Goal: Information Seeking & Learning: Learn about a topic

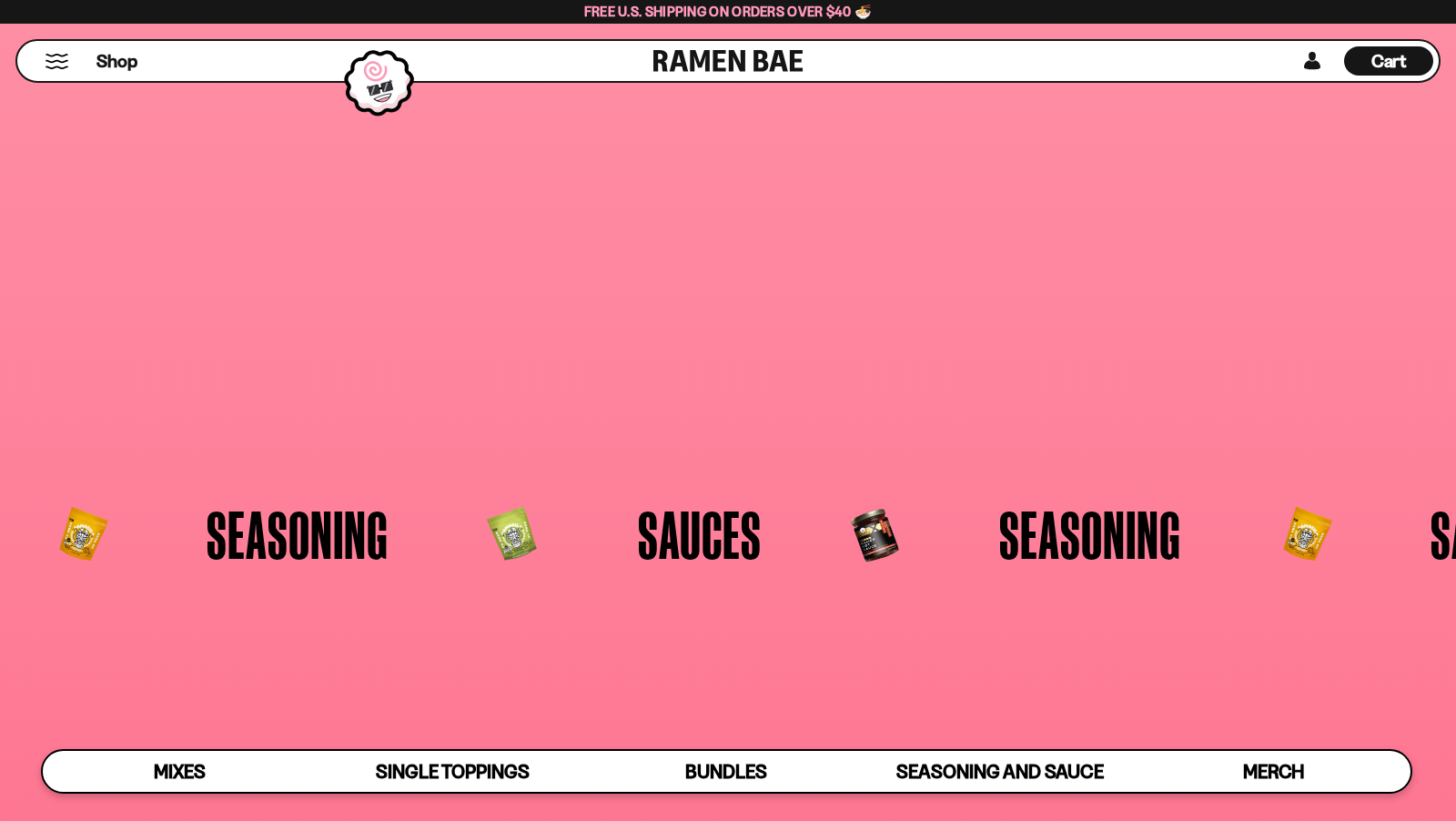
scroll to position [4177, 0]
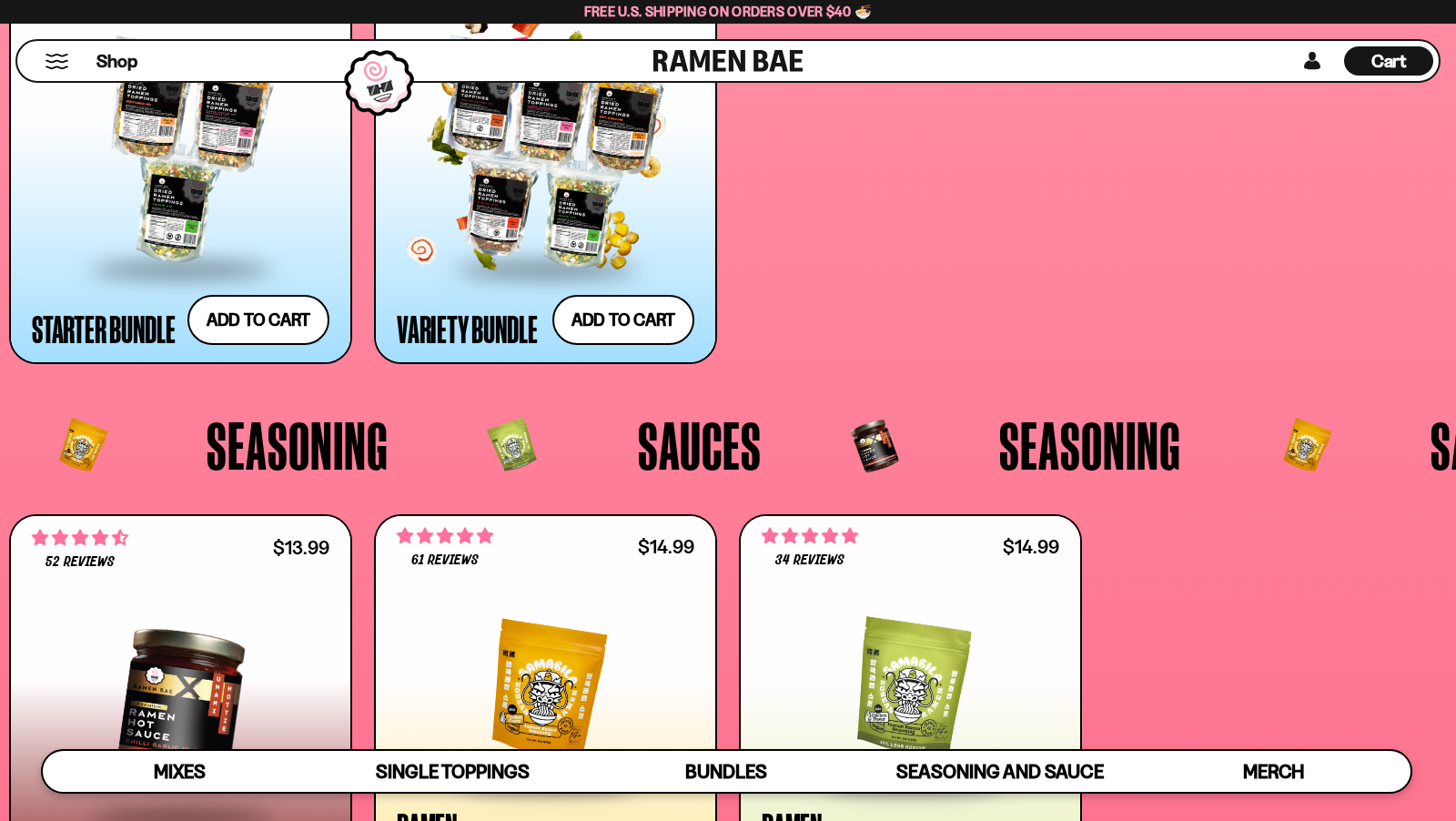
click at [473, 215] on div at bounding box center [545, 153] width 297 height 226
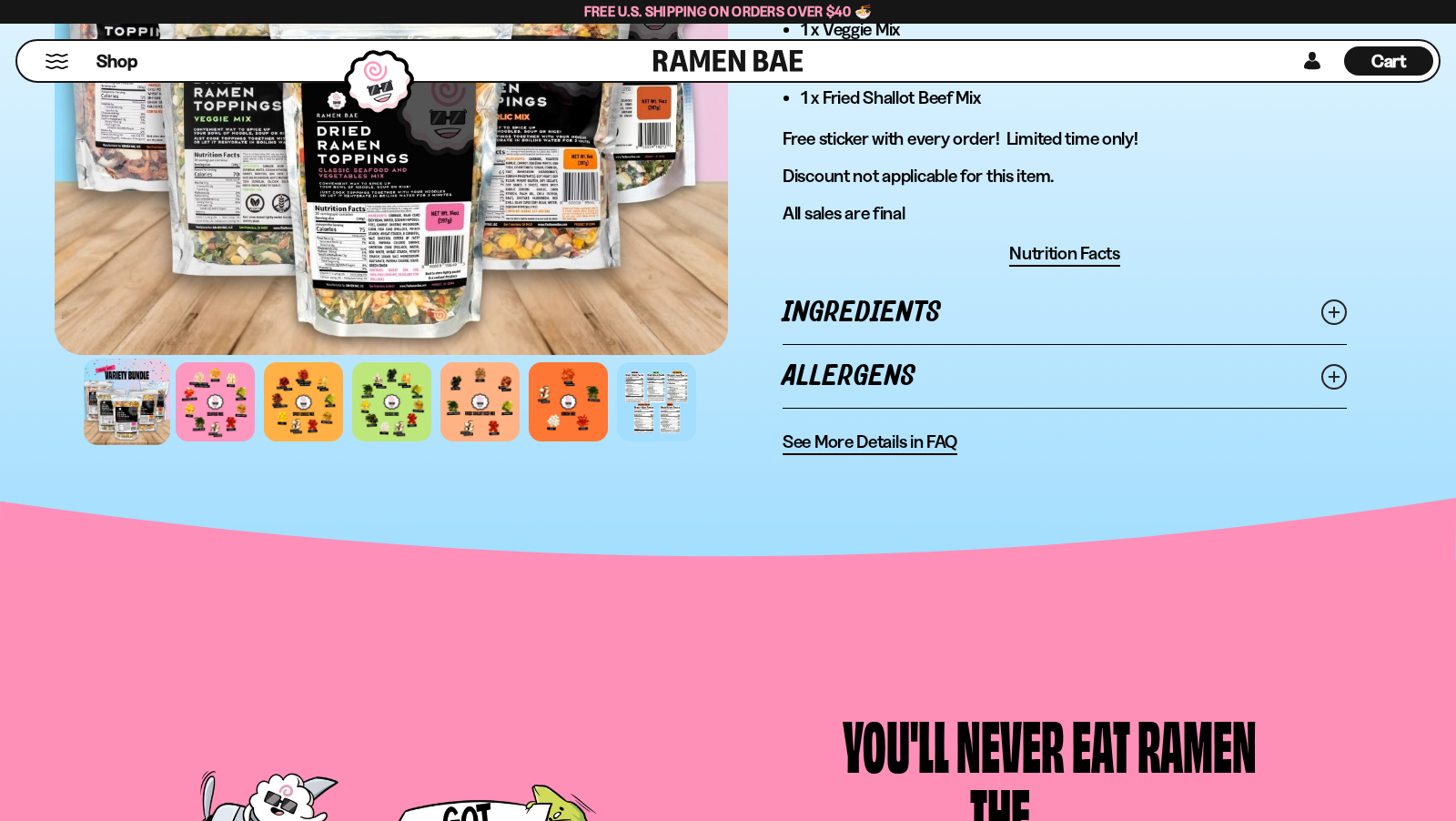
scroll to position [1184, 0]
click at [887, 306] on link "Ingredients" at bounding box center [1064, 313] width 564 height 63
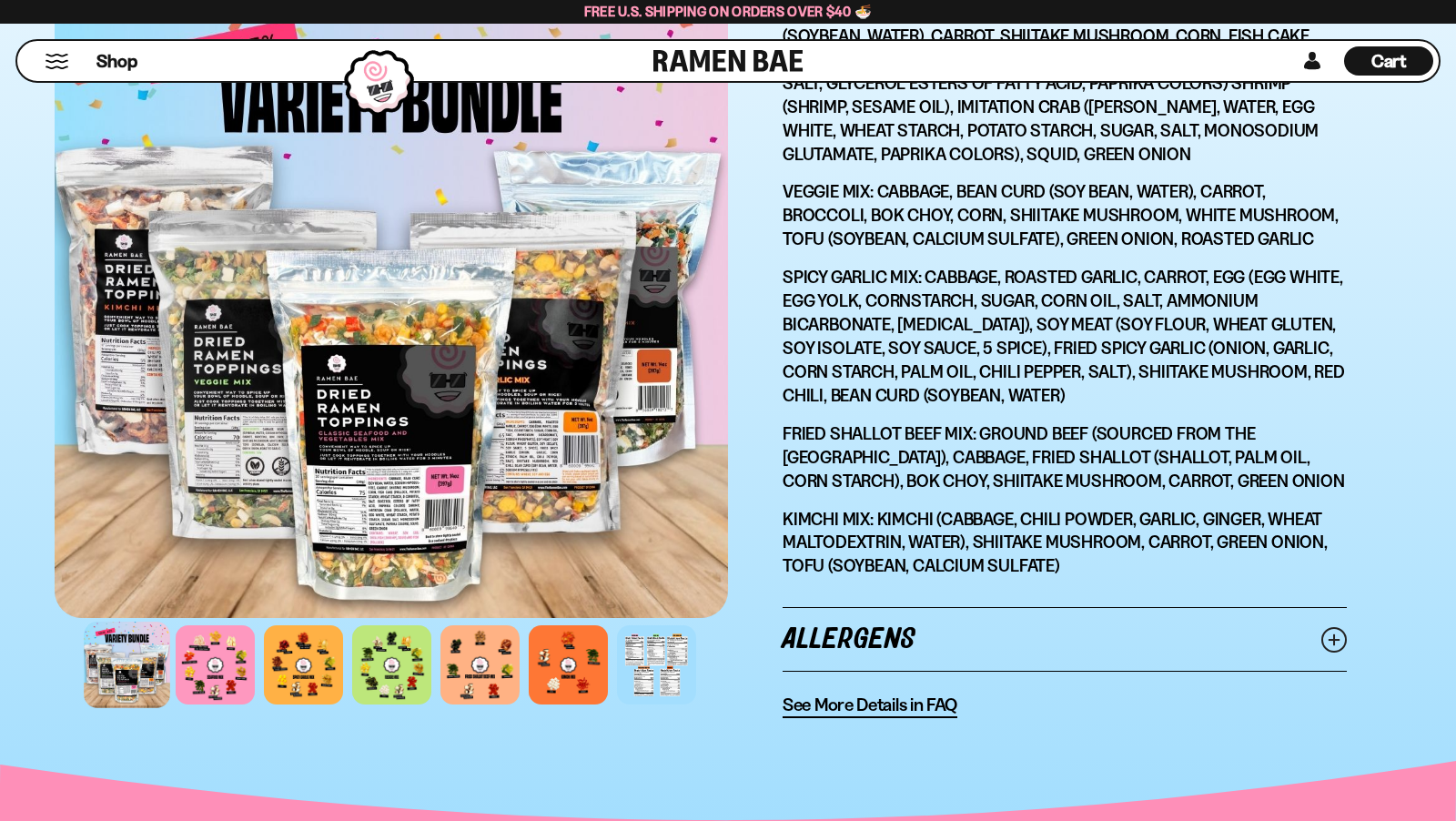
scroll to position [1539, 0]
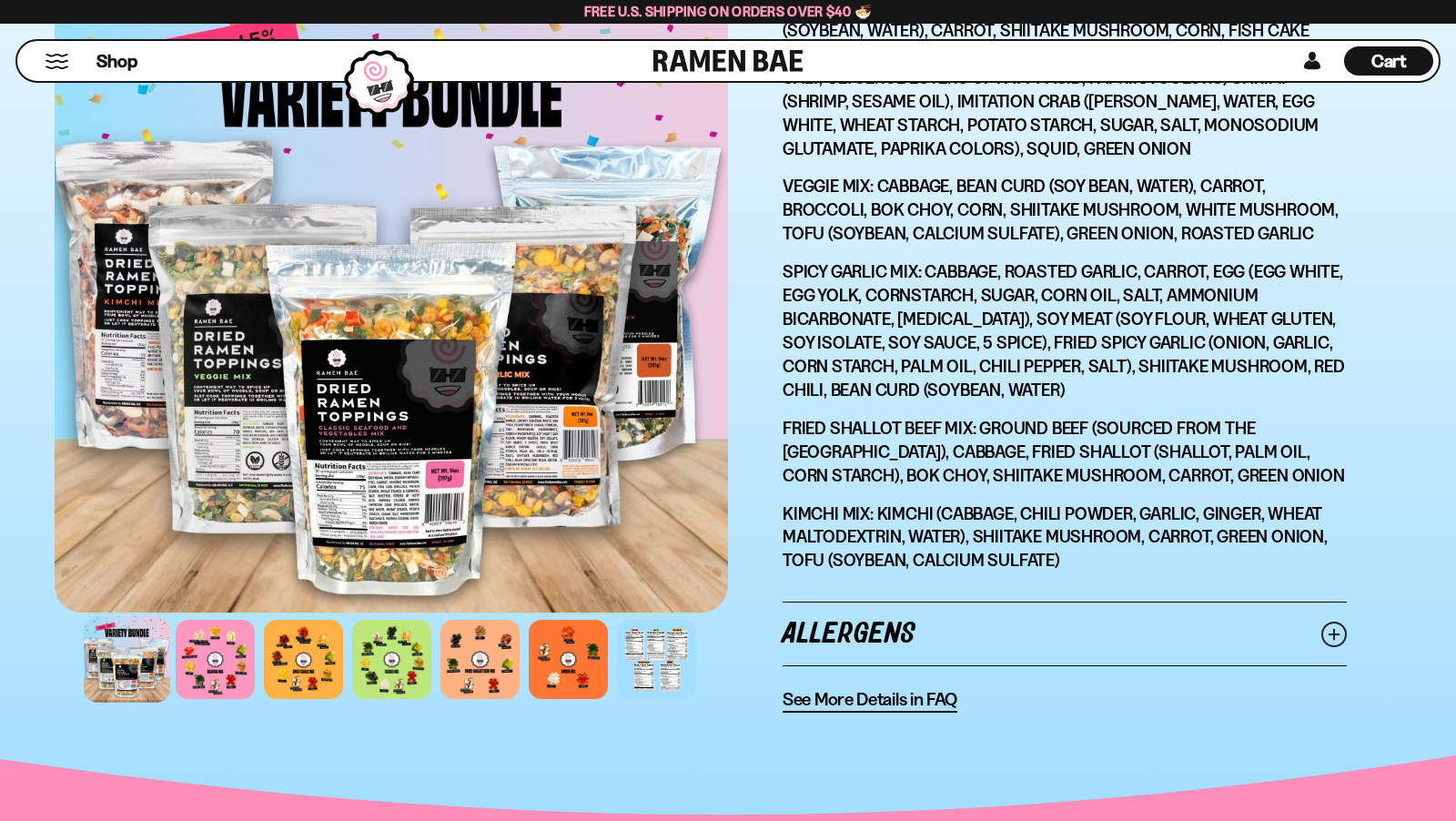
click at [940, 302] on p "Spicy Garlic Mix: Cabbage, Roasted Garlic, Carrot, Egg (Egg White, Egg Yolk, Co…" at bounding box center [1064, 330] width 564 height 142
click at [1000, 263] on p "Spicy Garlic Mix: Cabbage, Roasted Garlic, Carrot, Egg (Egg White, Egg Yolk, Co…" at bounding box center [1064, 330] width 564 height 142
click at [1046, 278] on p "Spicy Garlic Mix: Cabbage, Roasted Garlic, Carrot, Egg (Egg White, Egg Yolk, Co…" at bounding box center [1064, 330] width 564 height 142
click at [885, 296] on p "Spicy Garlic Mix: Cabbage, Roasted Garlic, Carrot, Egg (Egg White, Egg Yolk, Co…" at bounding box center [1064, 330] width 564 height 142
drag, startPoint x: 888, startPoint y: 284, endPoint x: 869, endPoint y: 284, distance: 19.0
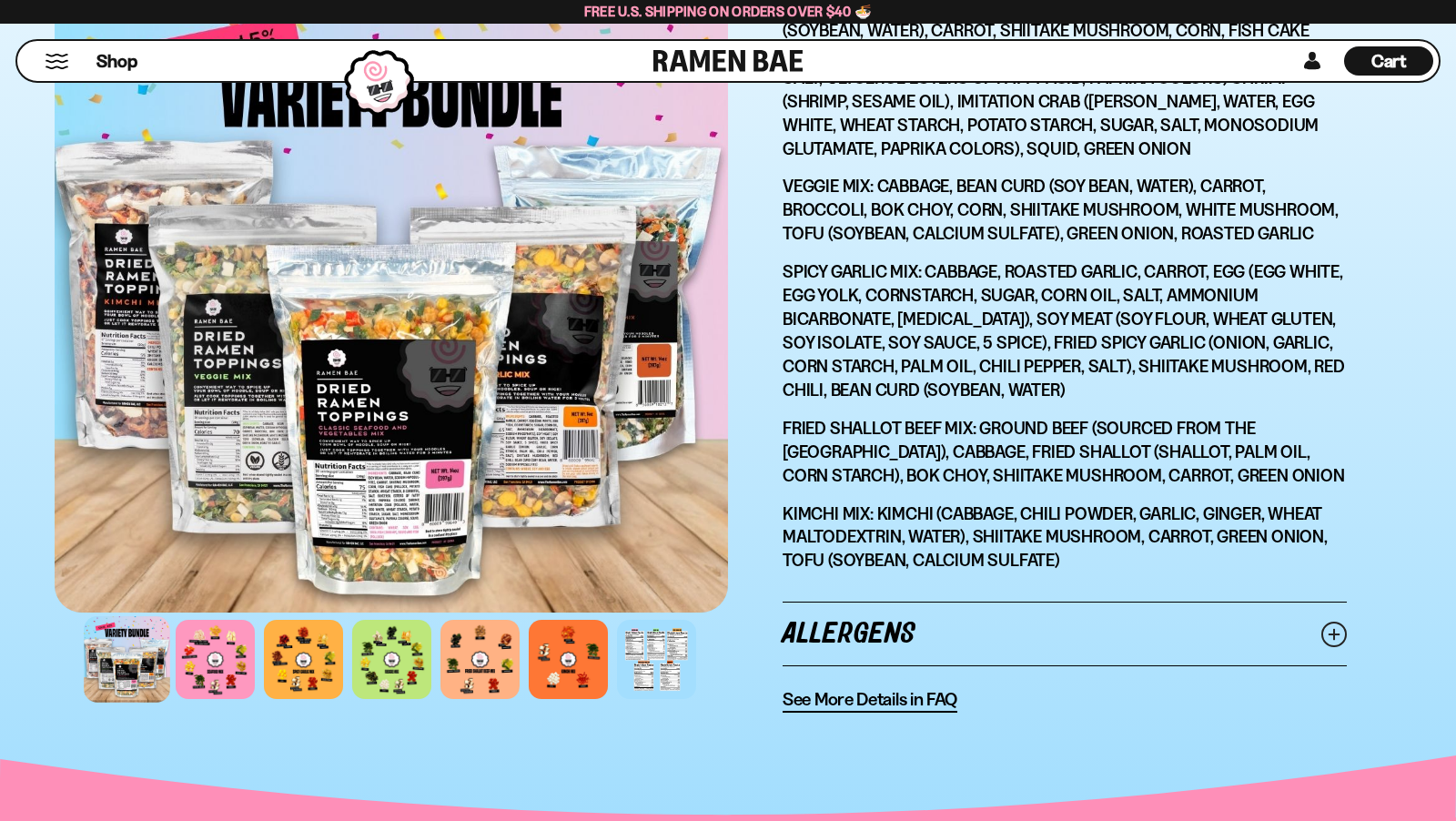
click at [888, 284] on p "Spicy Garlic Mix: Cabbage, Roasted Garlic, Carrot, Egg (Egg White, Egg Yolk, Co…" at bounding box center [1064, 330] width 564 height 142
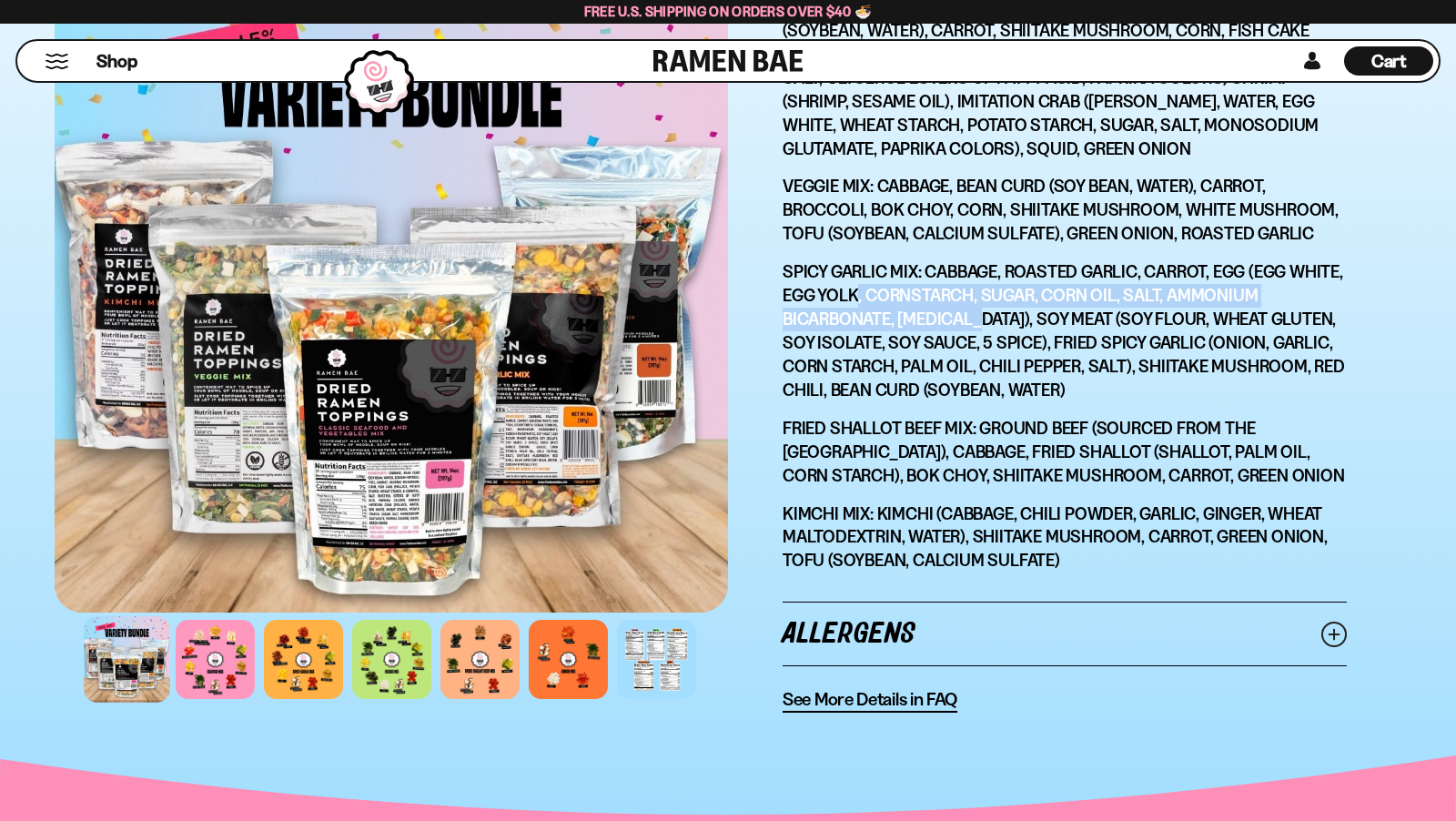
drag, startPoint x: 855, startPoint y: 282, endPoint x: 990, endPoint y: 316, distance: 139.2
click at [990, 316] on p "Spicy Garlic Mix: Cabbage, Roasted Garlic, Carrot, Egg (Egg White, Egg Yolk, Co…" at bounding box center [1064, 330] width 564 height 142
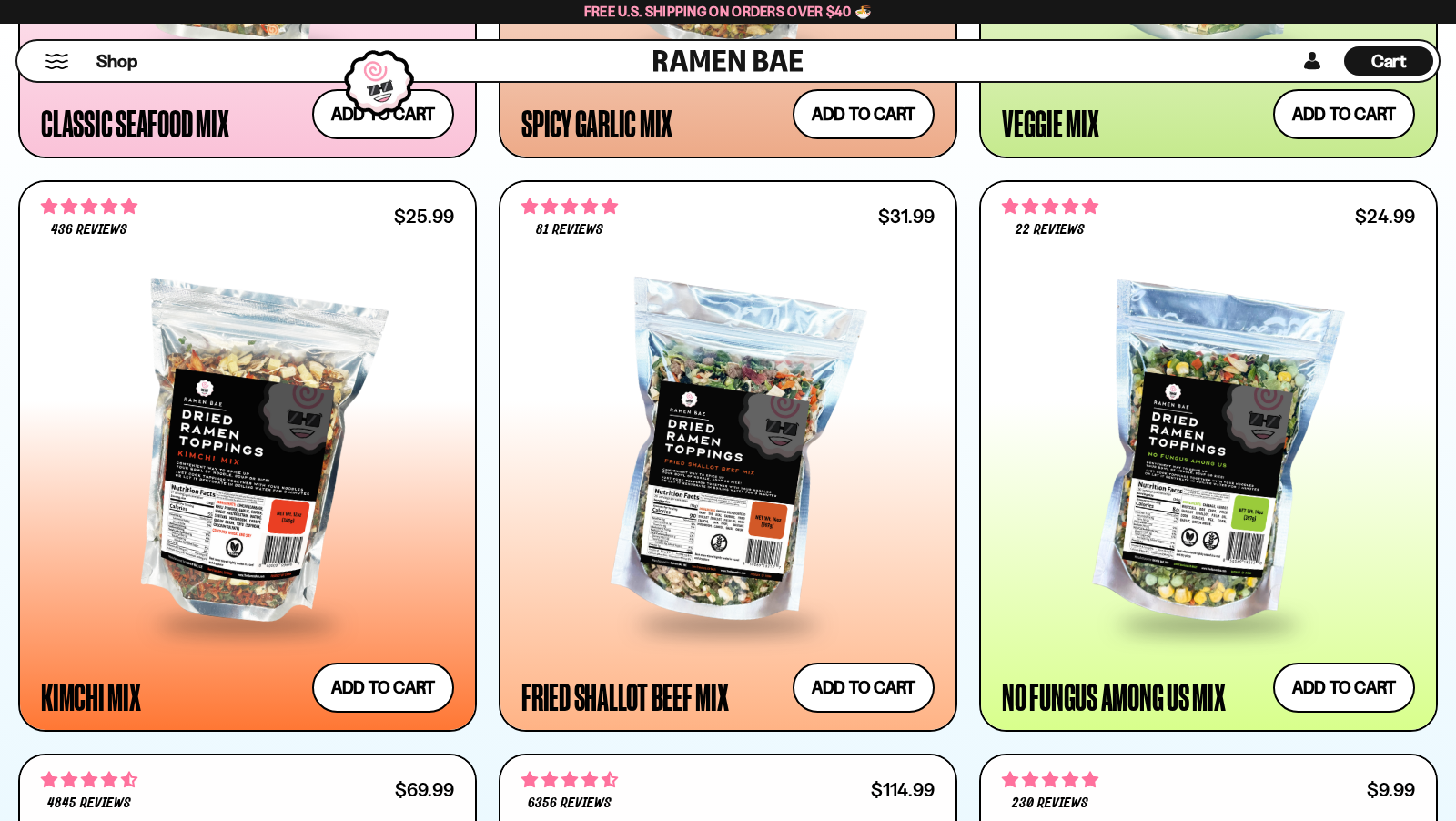
scroll to position [1816, 0]
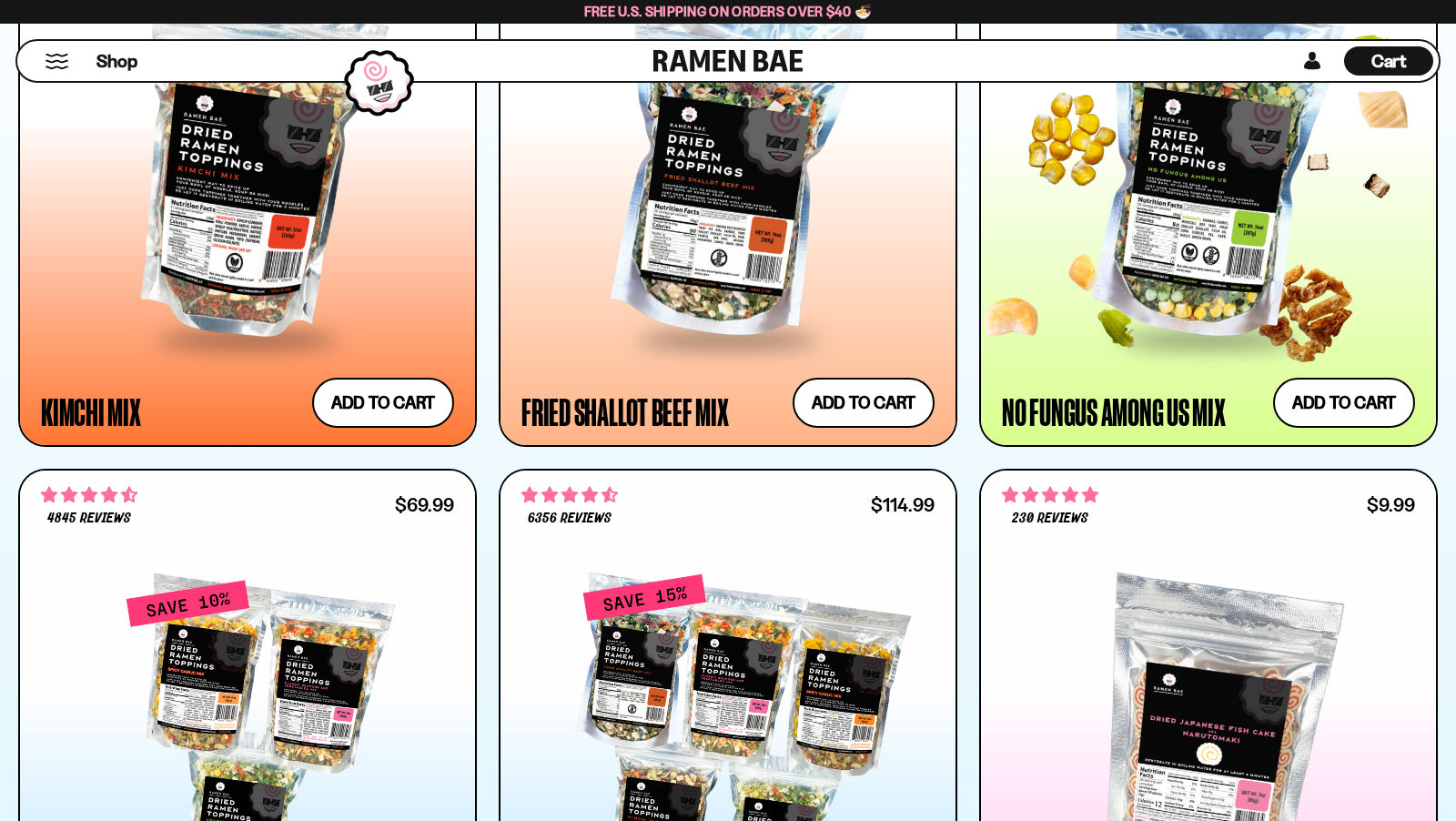
click at [1067, 255] on div at bounding box center [1208, 171] width 413 height 331
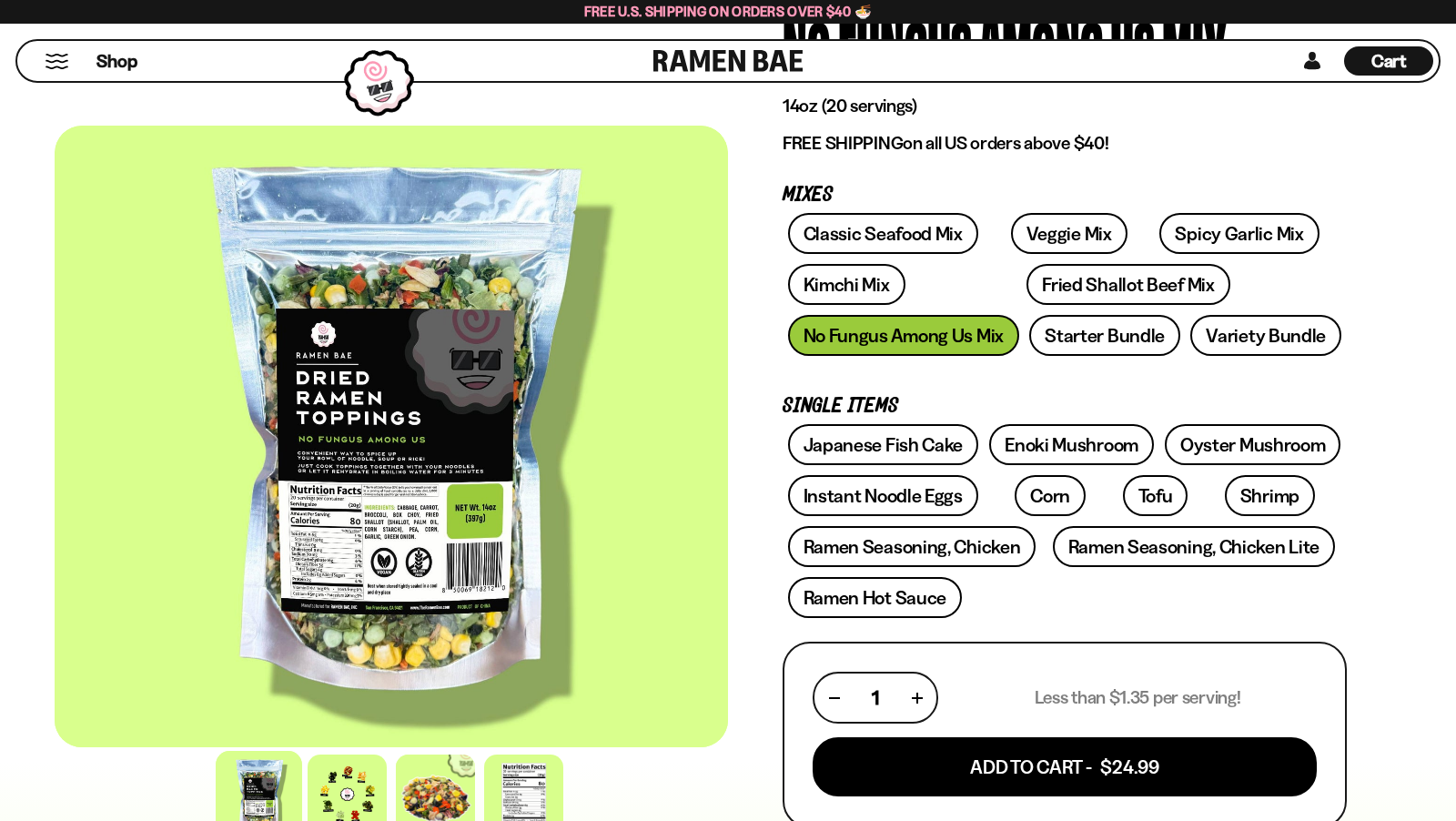
scroll to position [187, 0]
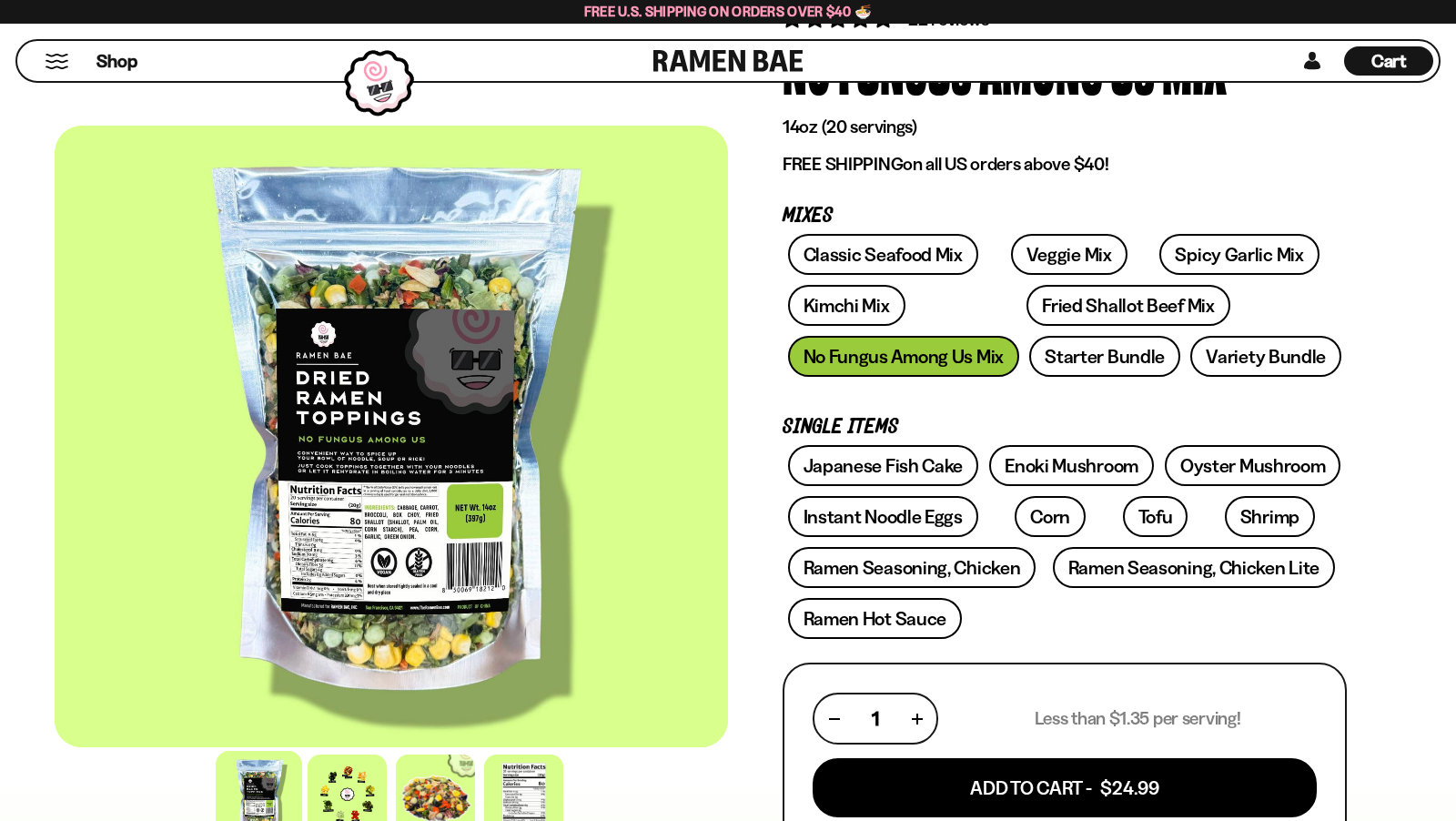
click at [719, 297] on div at bounding box center [391, 436] width 674 height 621
click at [679, 346] on div at bounding box center [391, 436] width 674 height 621
click at [372, 765] on div at bounding box center [347, 794] width 86 height 86
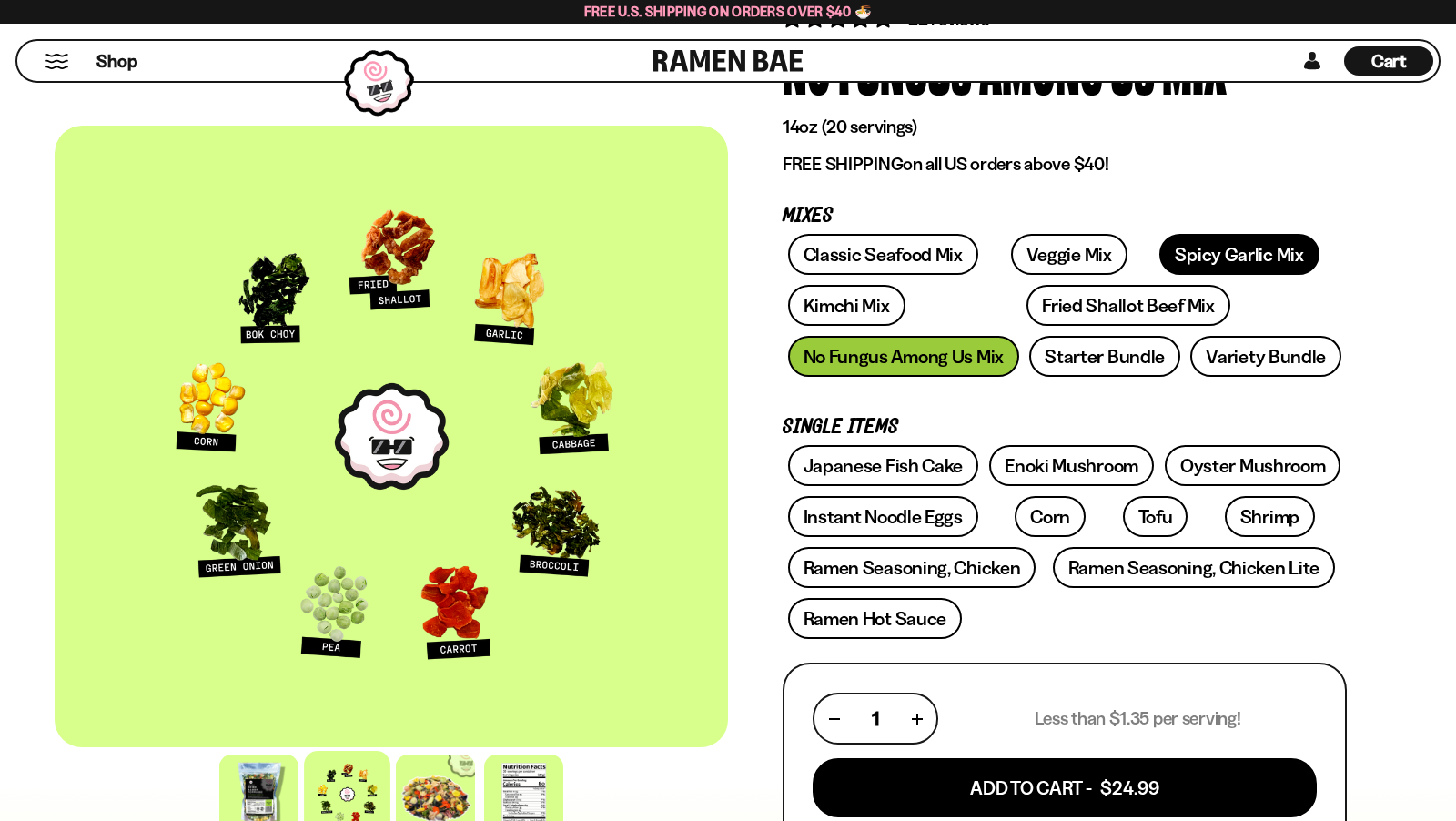
click at [1234, 248] on link "Spicy Garlic Mix" at bounding box center [1238, 254] width 159 height 41
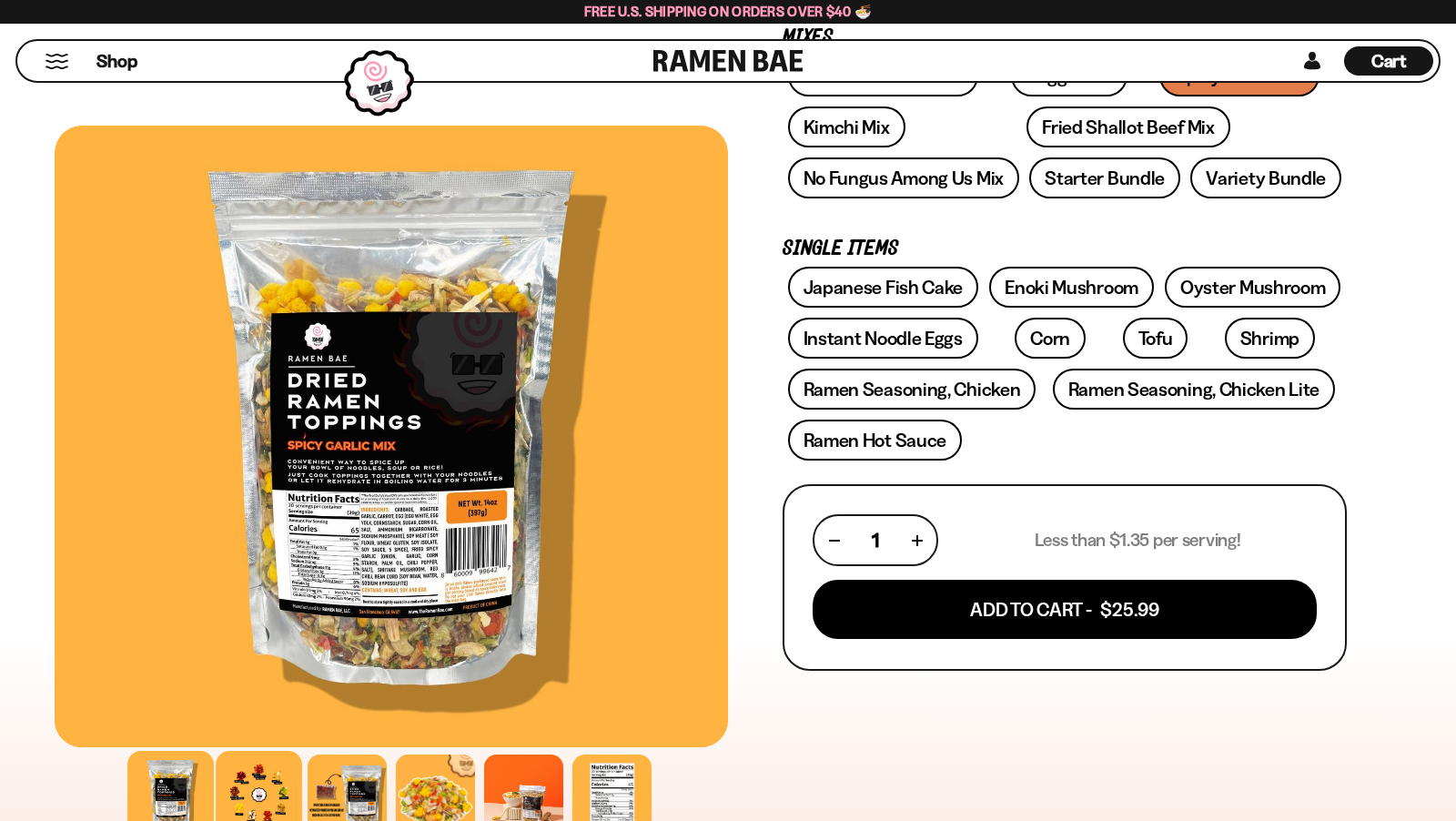
click at [280, 811] on div at bounding box center [259, 794] width 86 height 86
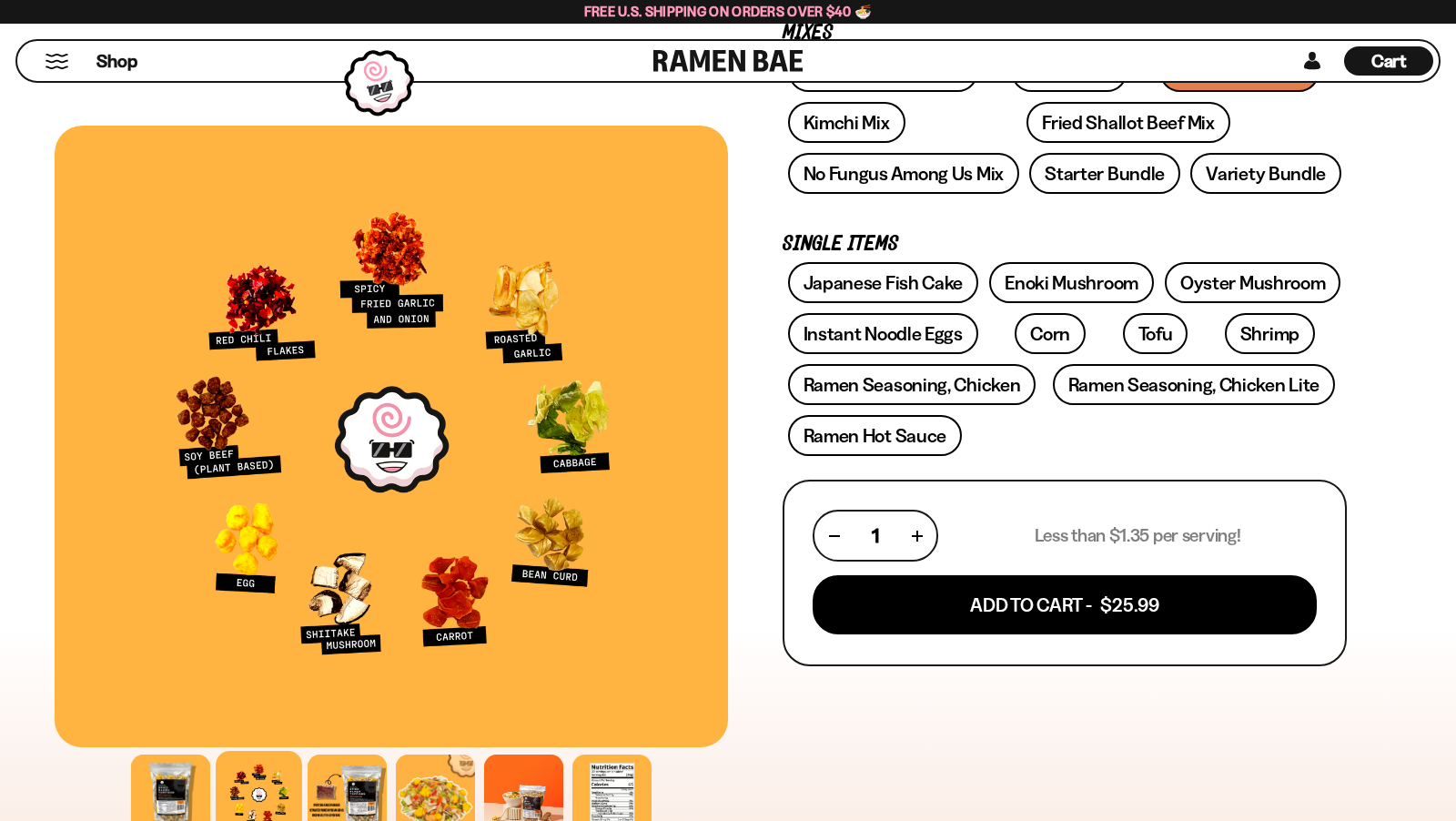
scroll to position [376, 0]
